Goal: Transaction & Acquisition: Download file/media

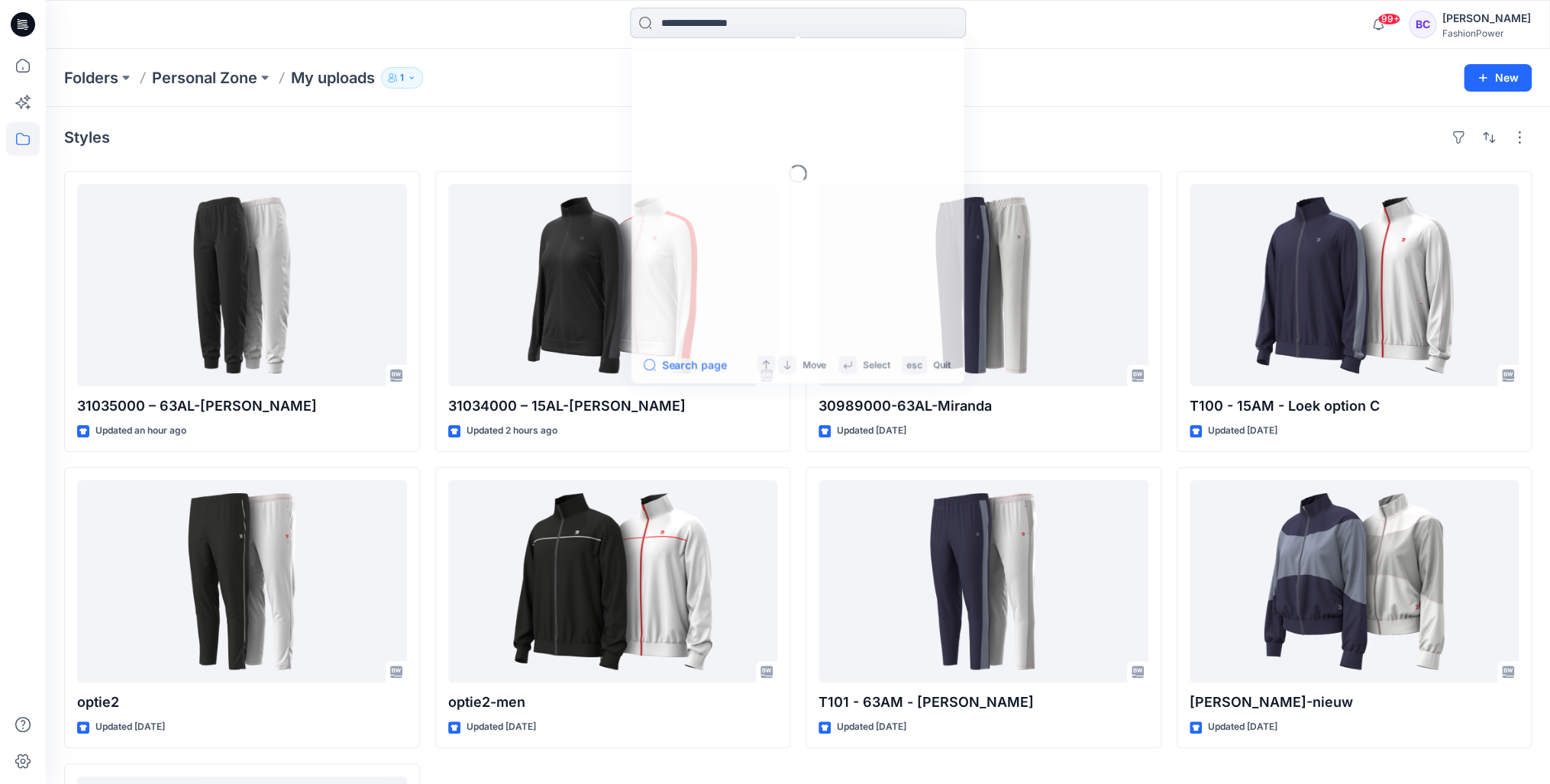
click at [763, 15] on input at bounding box center [798, 22] width 336 height 30
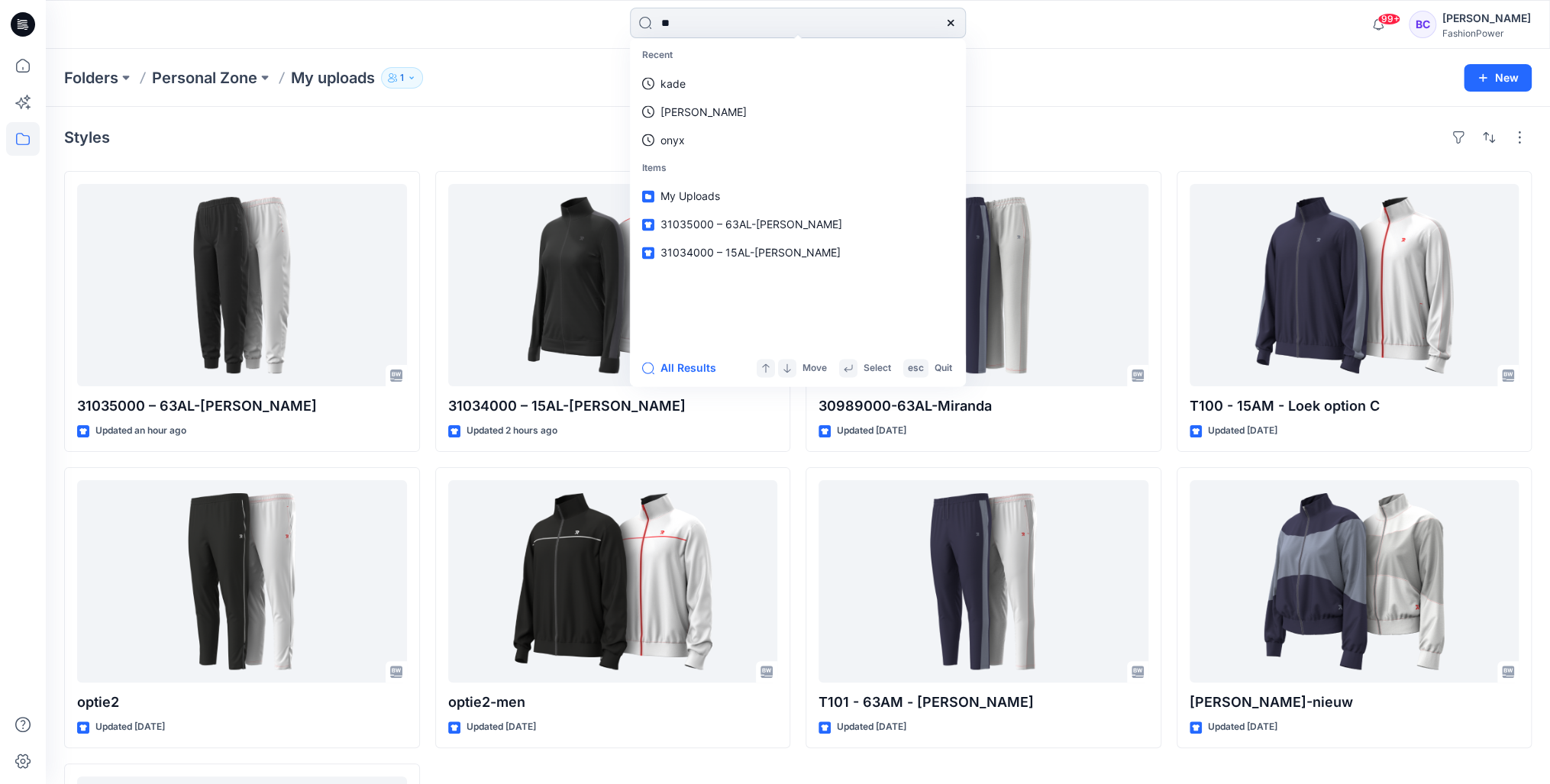
type input "*"
type input "****"
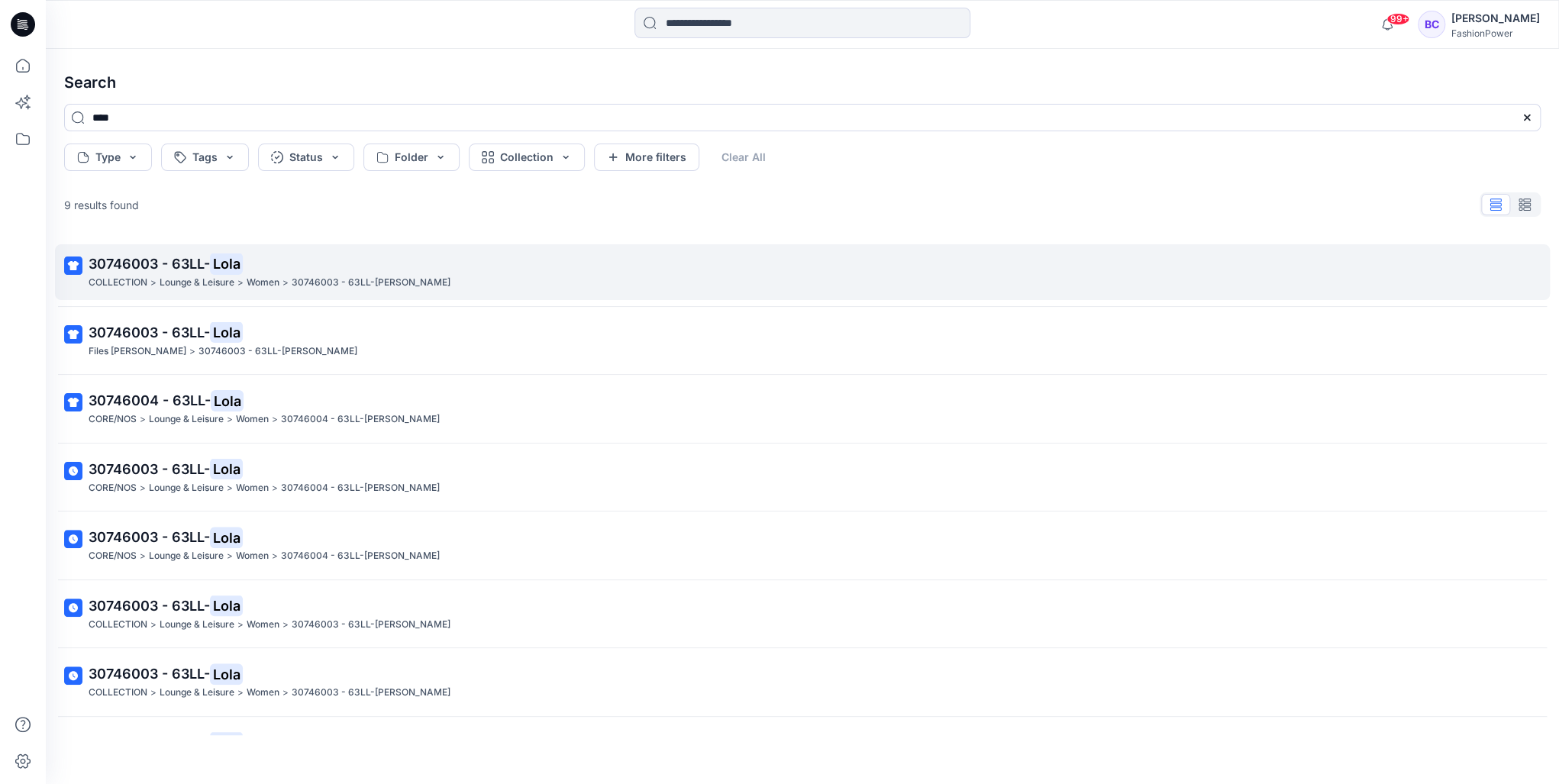
click at [245, 292] on link "30746003 - 63LL- Lola COLLECTION > Lounge & Leisure > Women > 30746003 - 63LL-[…" at bounding box center [802, 272] width 1495 height 56
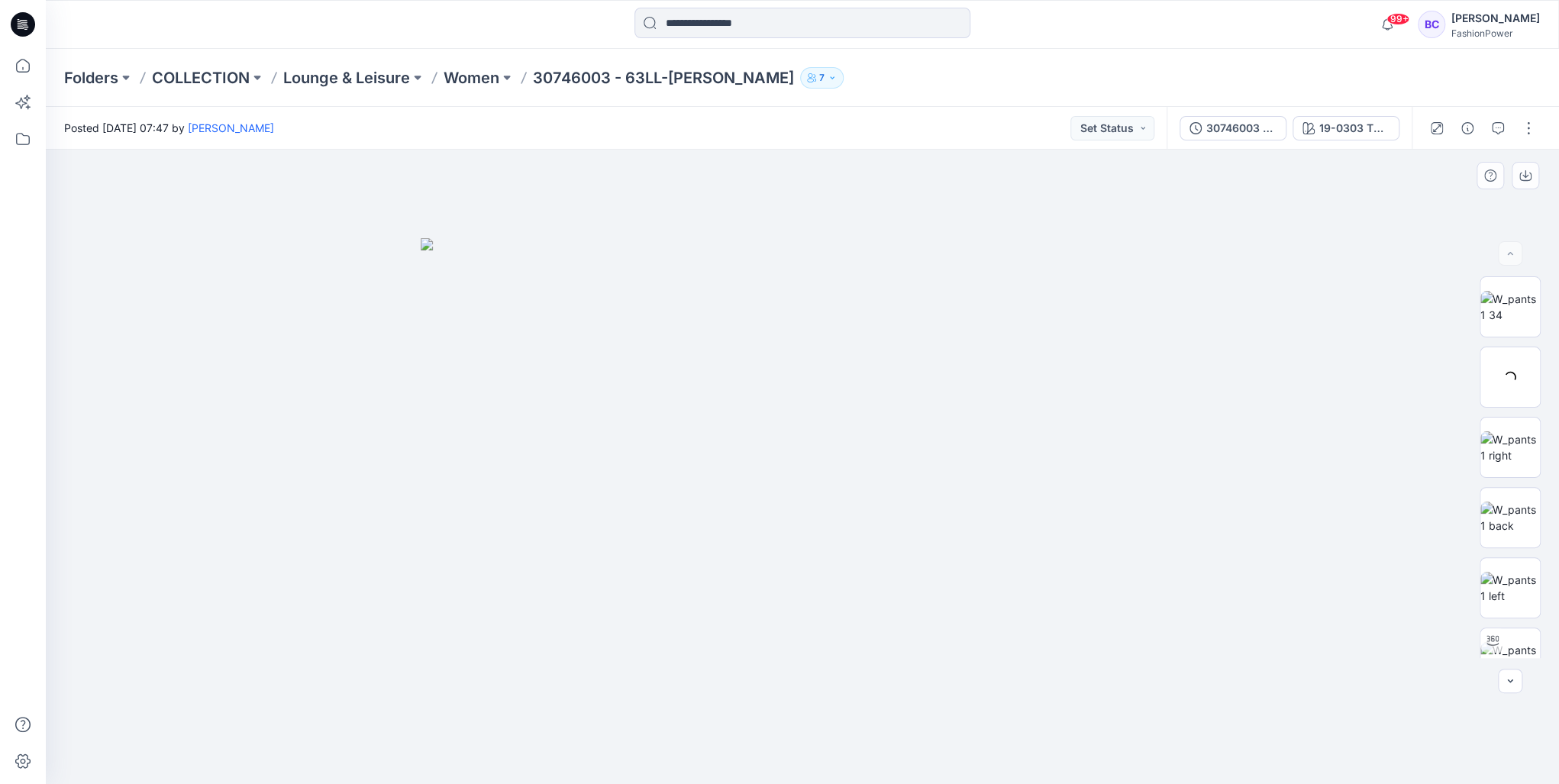
click at [748, 349] on img at bounding box center [802, 511] width 763 height 546
click at [1261, 120] on div "30746003 - 63LL-[PERSON_NAME]" at bounding box center [1241, 128] width 70 height 16
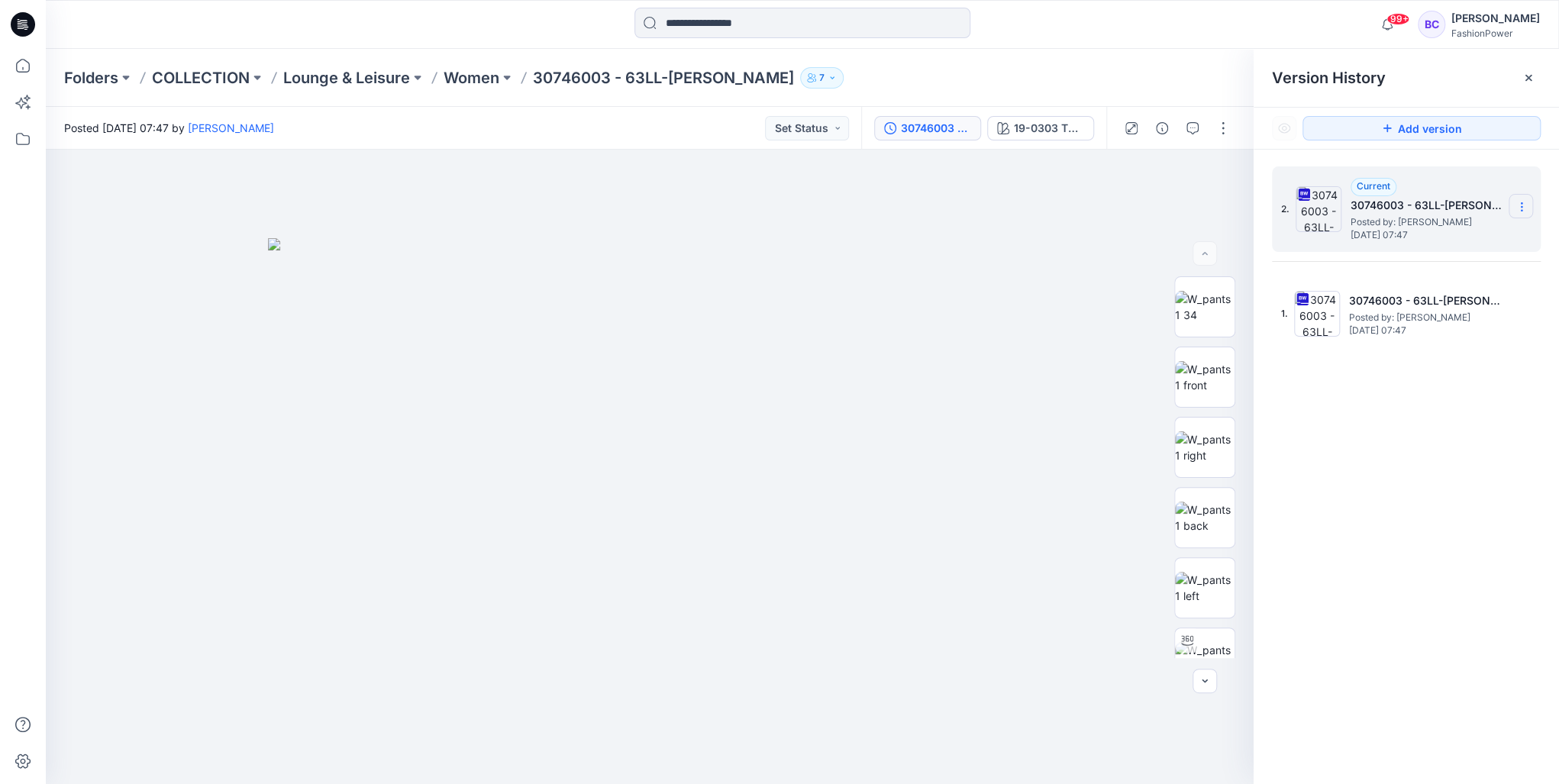
click at [1521, 203] on icon at bounding box center [1521, 203] width 1 height 1
click at [1491, 233] on span "Download Source BW File" at bounding box center [1444, 237] width 127 height 18
